Goal: Task Accomplishment & Management: Complete application form

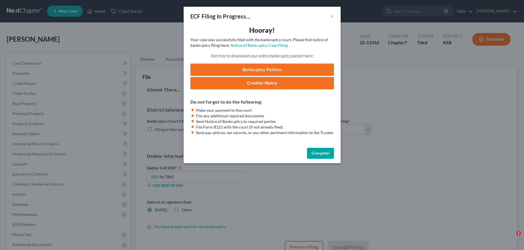
select select "2"
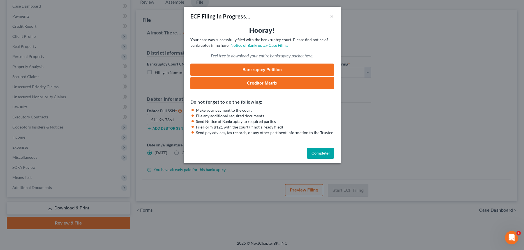
click at [311, 154] on button "Complete!" at bounding box center [320, 153] width 27 height 11
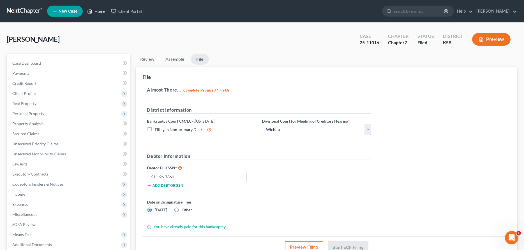
click at [98, 12] on link "Home" at bounding box center [96, 11] width 24 height 10
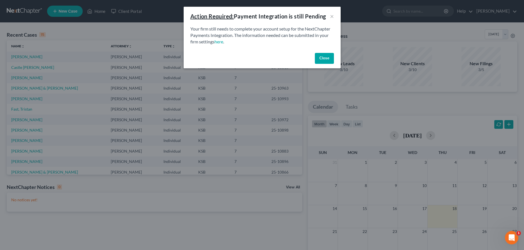
click at [325, 57] on button "Close" at bounding box center [324, 58] width 19 height 11
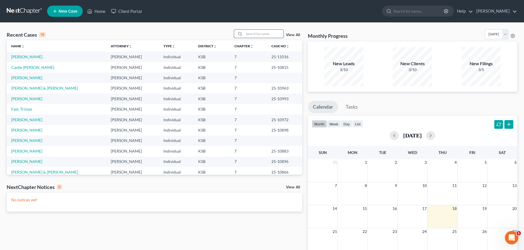
click at [244, 32] on input "search" at bounding box center [263, 34] width 39 height 8
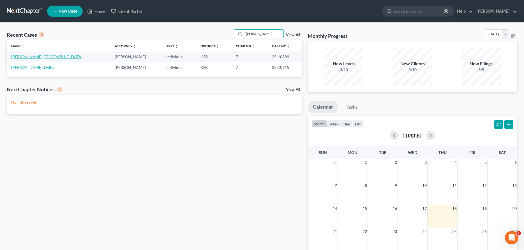
type input "[PERSON_NAME]"
click at [24, 56] on link "[PERSON_NAME][GEOGRAPHIC_DATA]" at bounding box center [46, 56] width 71 height 5
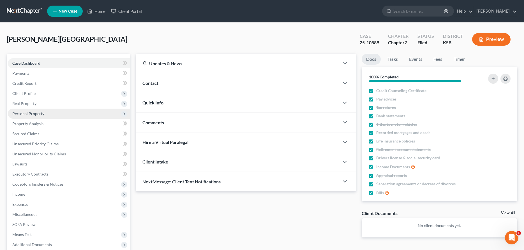
click at [34, 113] on span "Personal Property" at bounding box center [28, 113] width 32 height 5
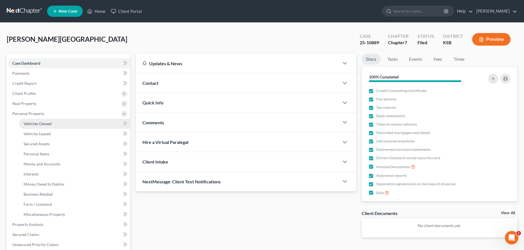
click at [38, 121] on span "Vehicles Owned" at bounding box center [38, 123] width 28 height 5
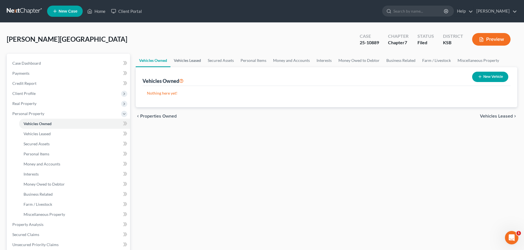
click at [190, 62] on link "Vehicles Leased" at bounding box center [187, 60] width 34 height 13
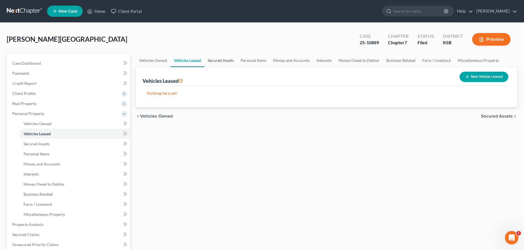
click at [215, 59] on link "Secured Assets" at bounding box center [220, 60] width 33 height 13
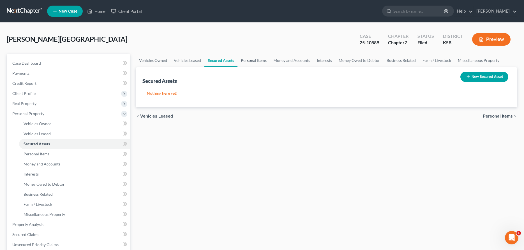
click at [254, 61] on link "Personal Items" at bounding box center [253, 60] width 33 height 13
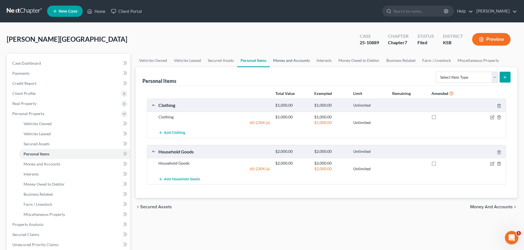
click at [282, 58] on link "Money and Accounts" at bounding box center [291, 60] width 43 height 13
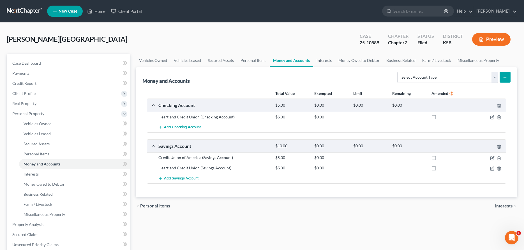
click at [320, 59] on link "Interests" at bounding box center [324, 60] width 22 height 13
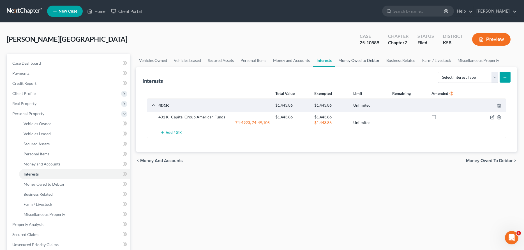
click at [372, 61] on link "Money Owed to Debtor" at bounding box center [359, 60] width 48 height 13
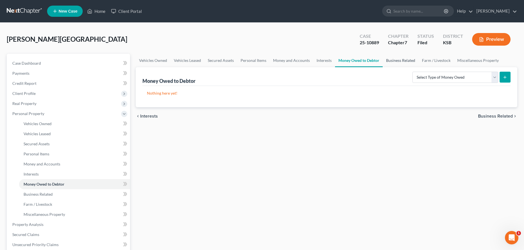
click at [393, 61] on link "Business Related" at bounding box center [401, 60] width 36 height 13
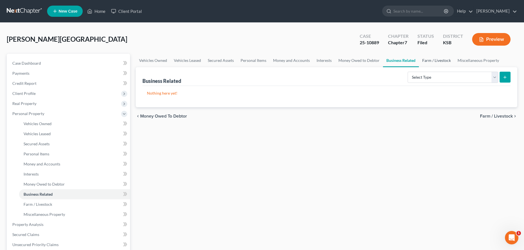
click at [439, 59] on link "Farm / Livestock" at bounding box center [436, 60] width 35 height 13
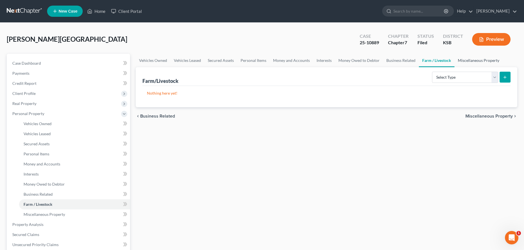
click at [467, 62] on link "Miscellaneous Property" at bounding box center [478, 60] width 48 height 13
